Goal: Information Seeking & Learning: Learn about a topic

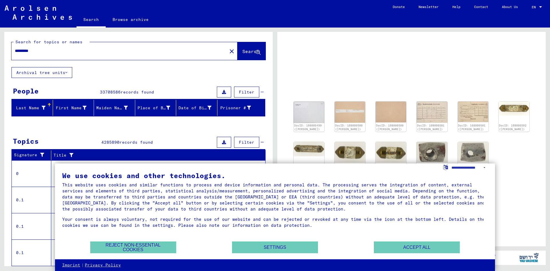
scroll to position [43, 0]
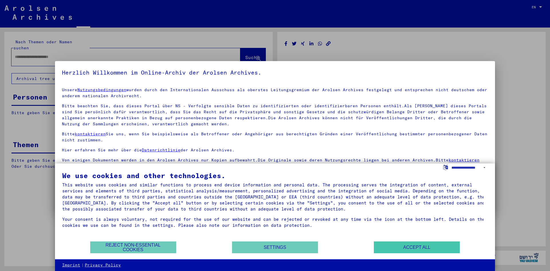
type input "*********"
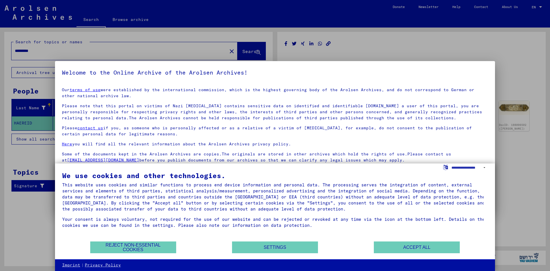
click at [121, 240] on div "We use cookies and other technologies. This website uses cookies and similar fu…" at bounding box center [274, 206] width 425 height 69
click at [123, 244] on button "Reject non-essential cookies" at bounding box center [133, 247] width 86 height 12
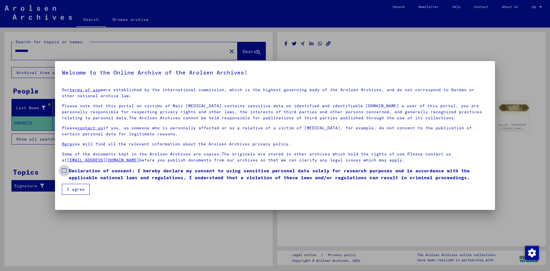
drag, startPoint x: 62, startPoint y: 171, endPoint x: 67, endPoint y: 181, distance: 10.4
click at [62, 172] on span at bounding box center [64, 170] width 5 height 5
click at [71, 189] on button "I agree" at bounding box center [76, 189] width 28 height 11
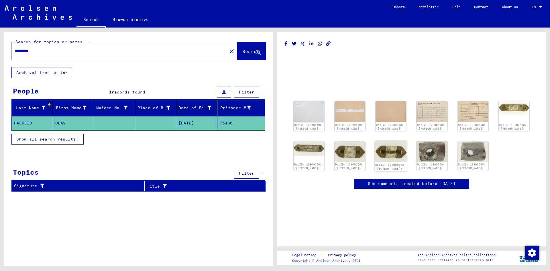
click at [402, 153] on img at bounding box center [391, 151] width 32 height 21
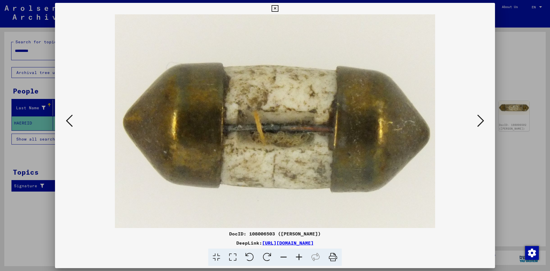
drag, startPoint x: 376, startPoint y: 142, endPoint x: 299, endPoint y: 107, distance: 84.3
click at [322, 161] on img at bounding box center [274, 120] width 401 height 213
drag, startPoint x: 199, startPoint y: 98, endPoint x: 247, endPoint y: 124, distance: 54.5
click at [232, 145] on img at bounding box center [274, 120] width 401 height 213
drag, startPoint x: 248, startPoint y: 123, endPoint x: 229, endPoint y: 64, distance: 61.3
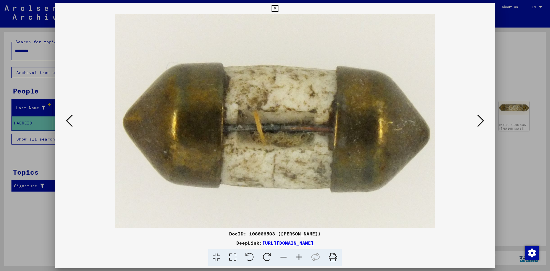
drag, startPoint x: 229, startPoint y: 64, endPoint x: 396, endPoint y: 118, distance: 175.6
click at [396, 118] on img at bounding box center [274, 120] width 401 height 213
click at [275, 7] on icon at bounding box center [274, 8] width 7 height 7
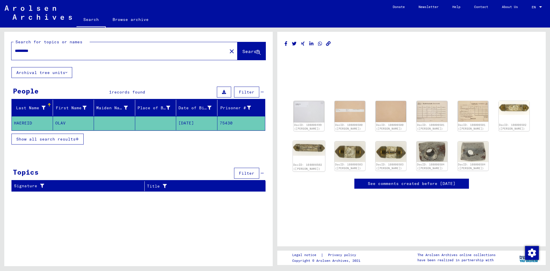
click at [309, 160] on div "DocID: 108006502 ([PERSON_NAME])" at bounding box center [309, 156] width 32 height 31
click at [309, 144] on img at bounding box center [309, 148] width 32 height 15
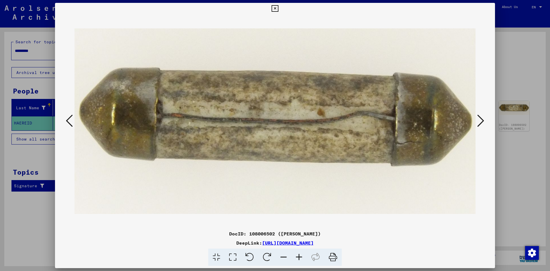
click at [272, 9] on icon at bounding box center [274, 8] width 7 height 7
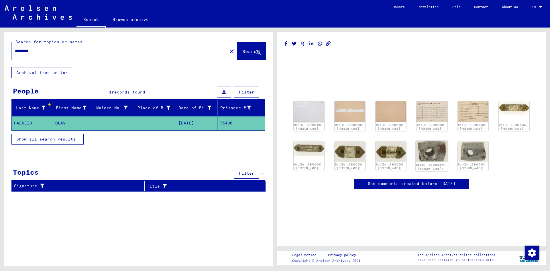
click at [430, 155] on img at bounding box center [432, 151] width 32 height 21
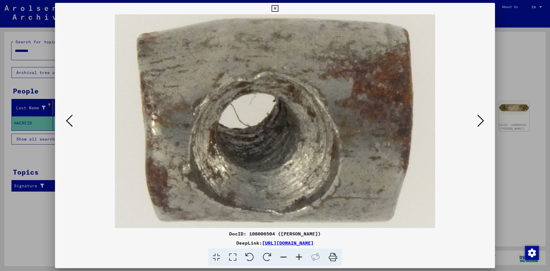
click at [273, 8] on icon at bounding box center [274, 8] width 7 height 7
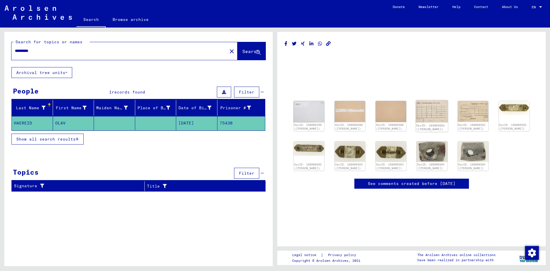
click at [432, 109] on img at bounding box center [432, 111] width 32 height 22
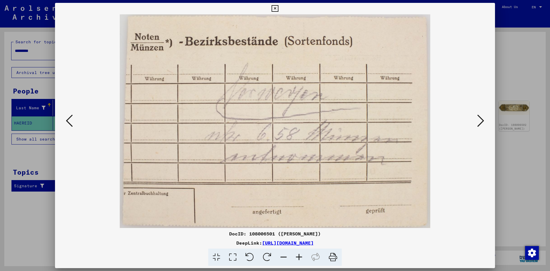
click at [274, 8] on icon at bounding box center [274, 8] width 7 height 7
